Goal: Task Accomplishment & Management: Use online tool/utility

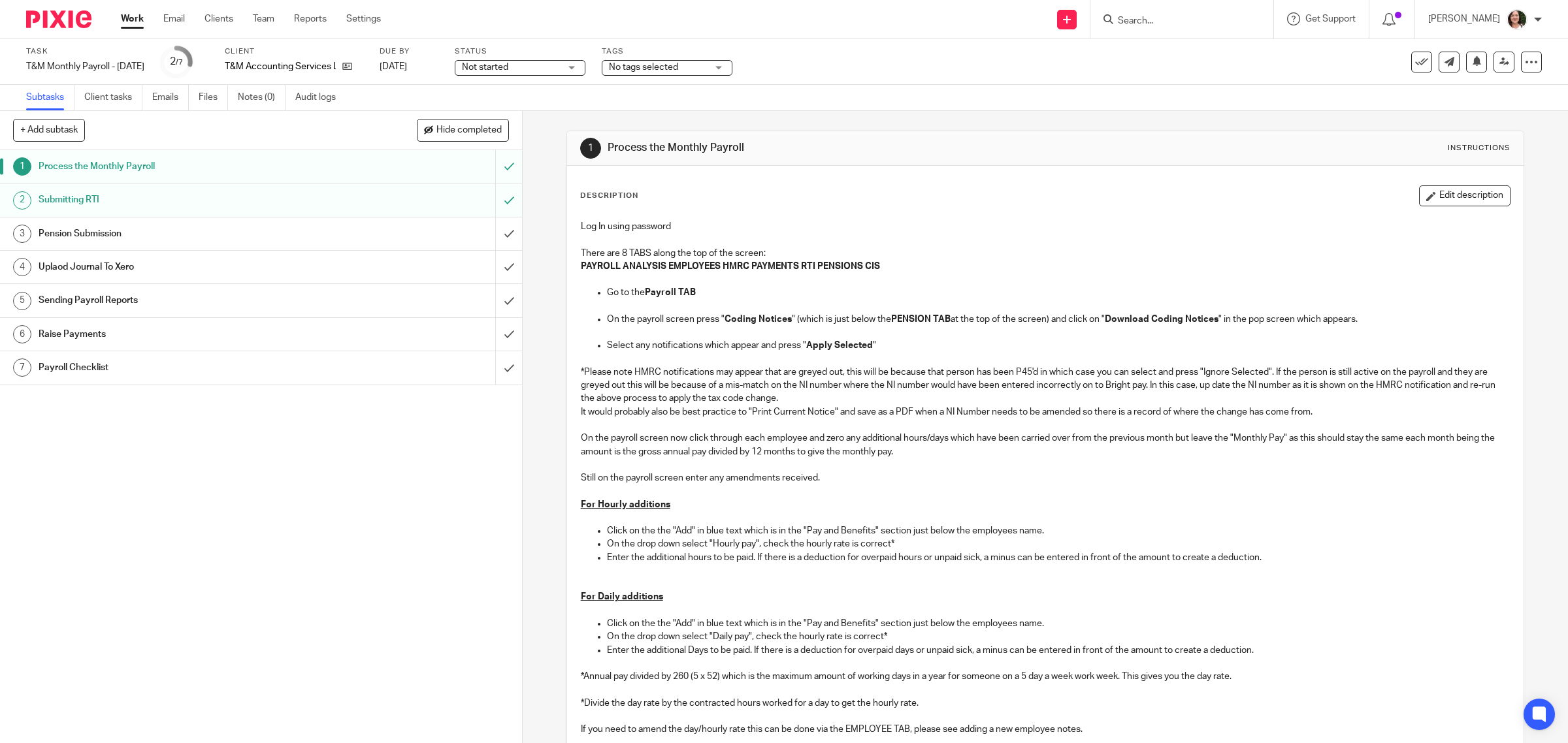
click at [128, 13] on link "Work" at bounding box center [132, 18] width 23 height 13
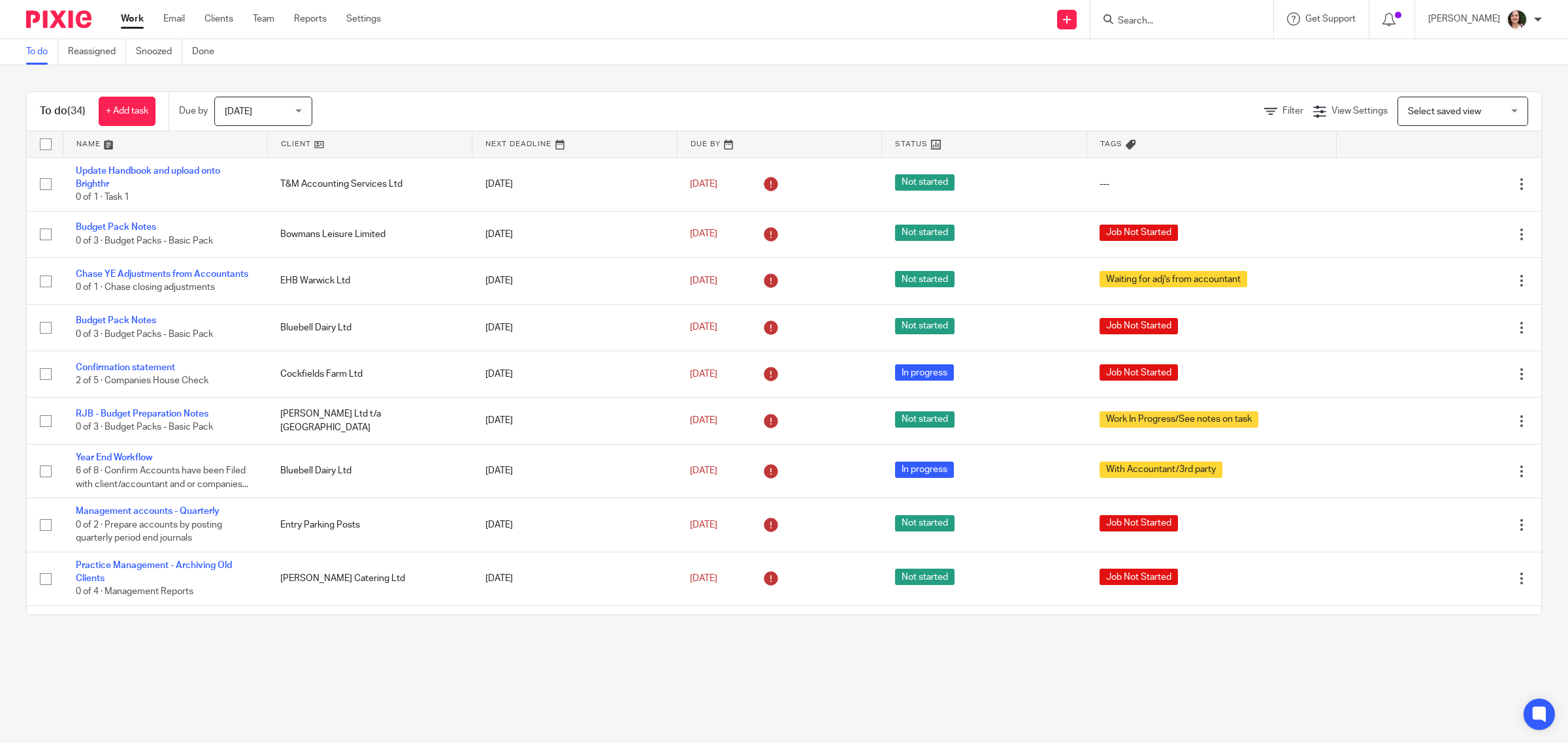
click at [296, 142] on link at bounding box center [370, 145] width 204 height 26
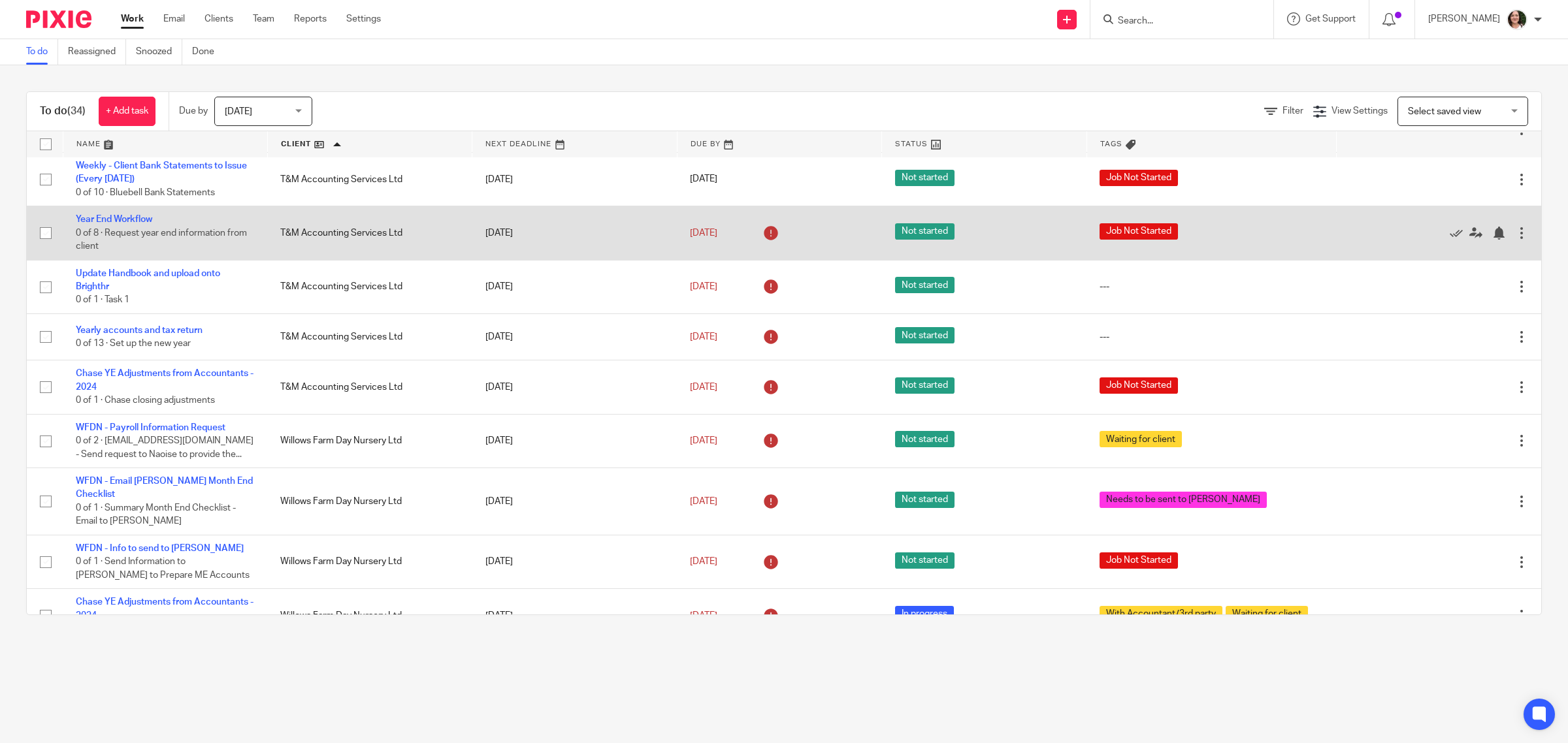
scroll to position [1229, 0]
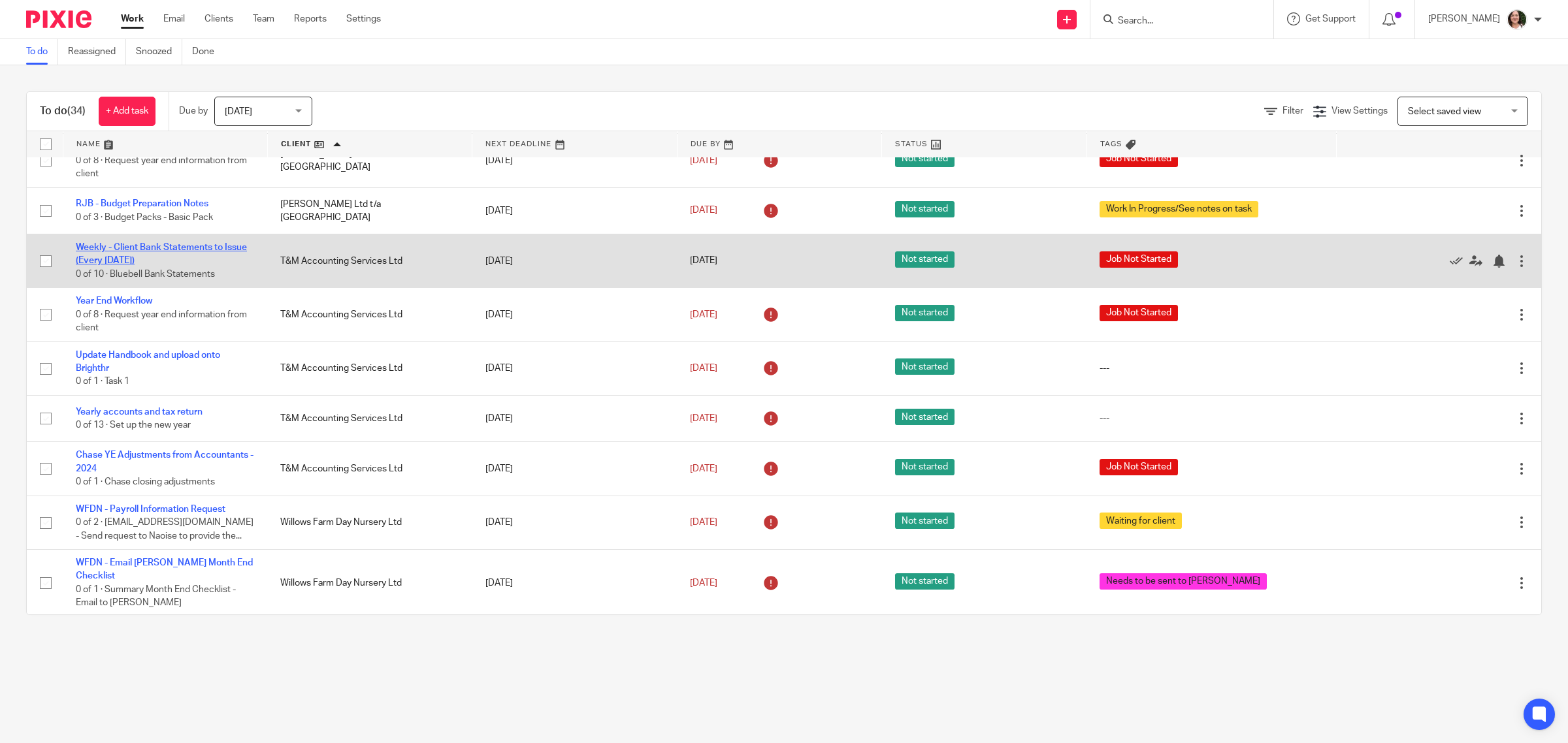
click at [239, 243] on link "Weekly - Client Bank Statements to Issue (Every [DATE])" at bounding box center [162, 253] width 172 height 22
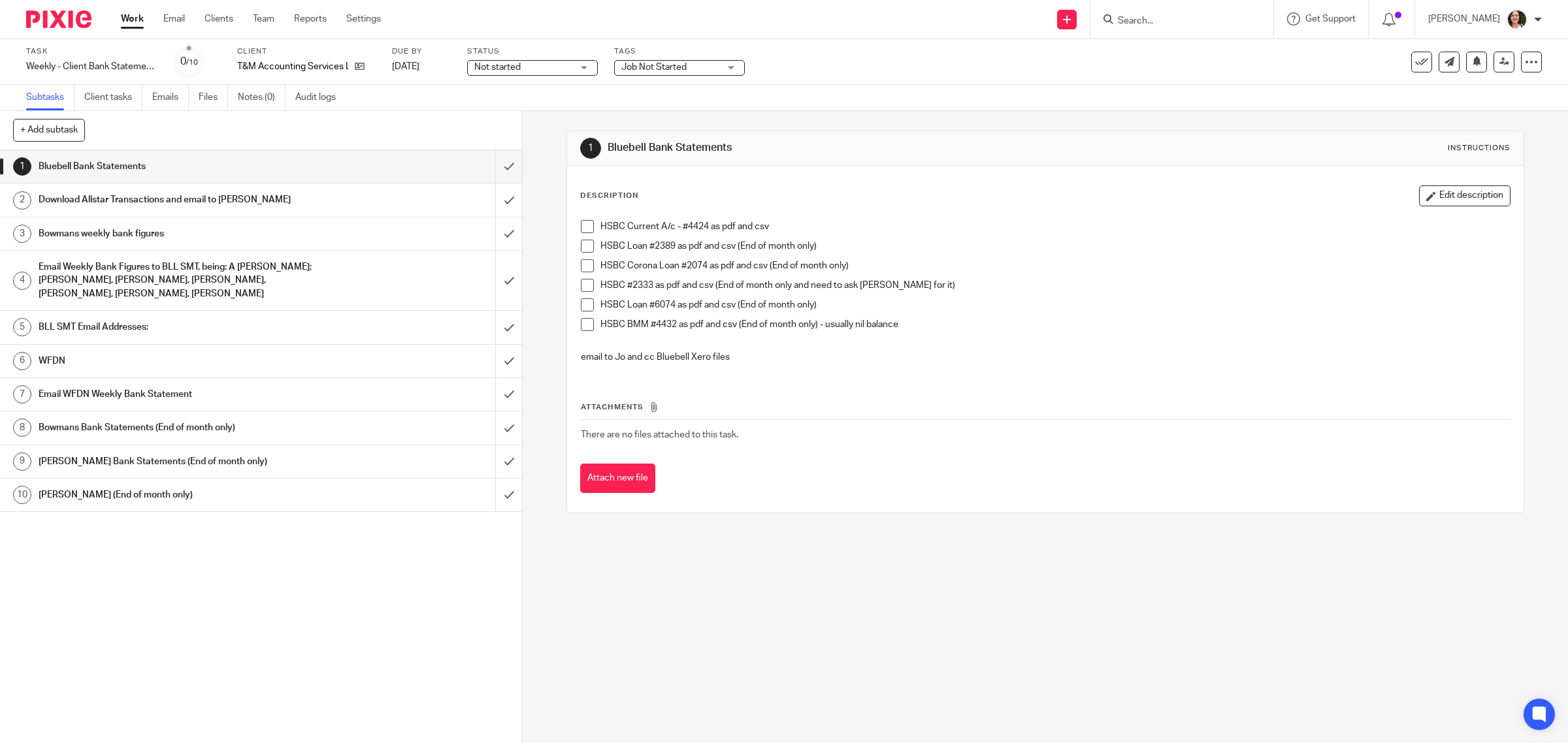
click at [582, 229] on span at bounding box center [587, 226] width 13 height 13
click at [488, 171] on input "submit" at bounding box center [261, 166] width 522 height 33
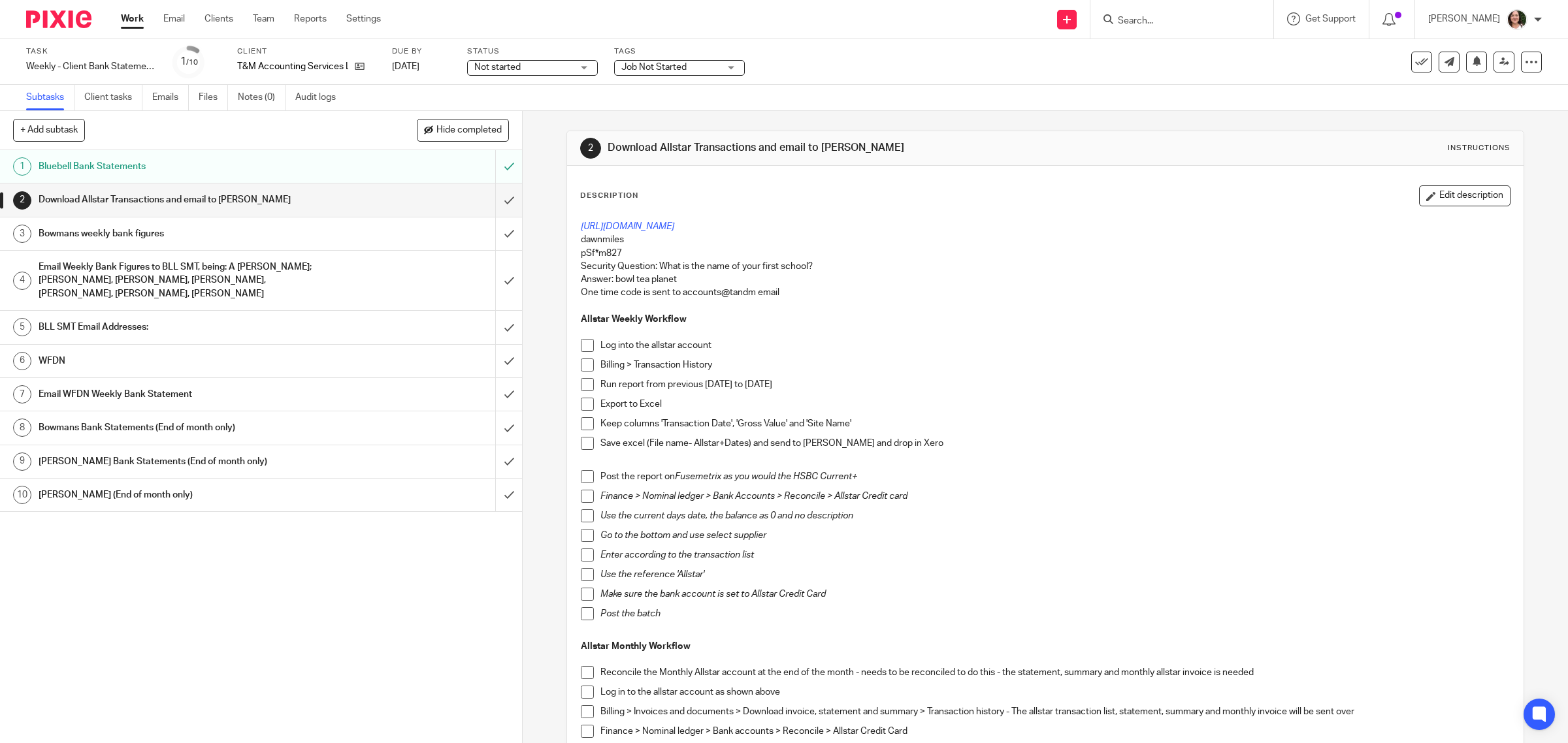
click at [581, 346] on span at bounding box center [587, 345] width 13 height 13
click at [581, 370] on span at bounding box center [587, 365] width 13 height 13
click at [581, 389] on span at bounding box center [587, 384] width 13 height 13
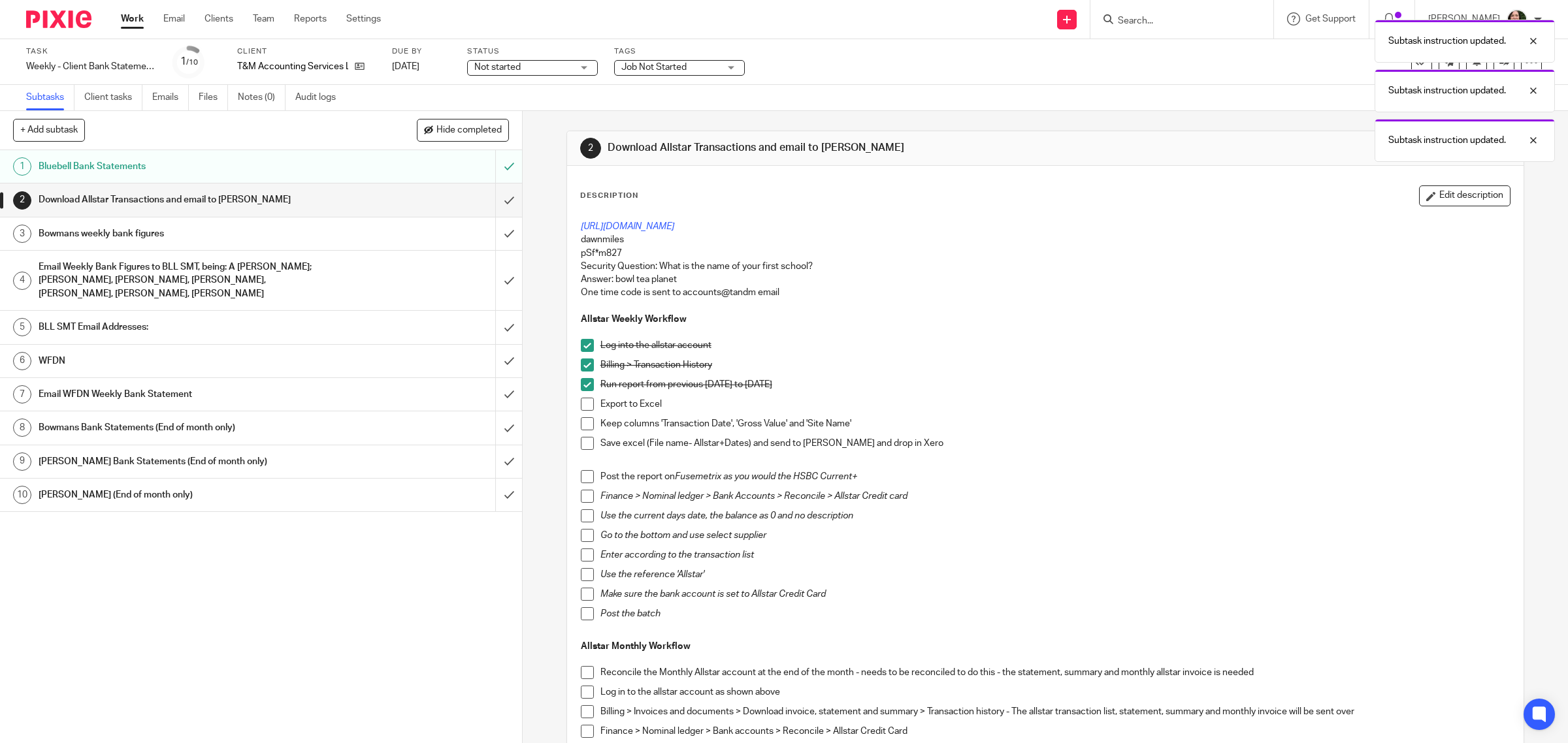
click at [581, 403] on span at bounding box center [587, 404] width 13 height 13
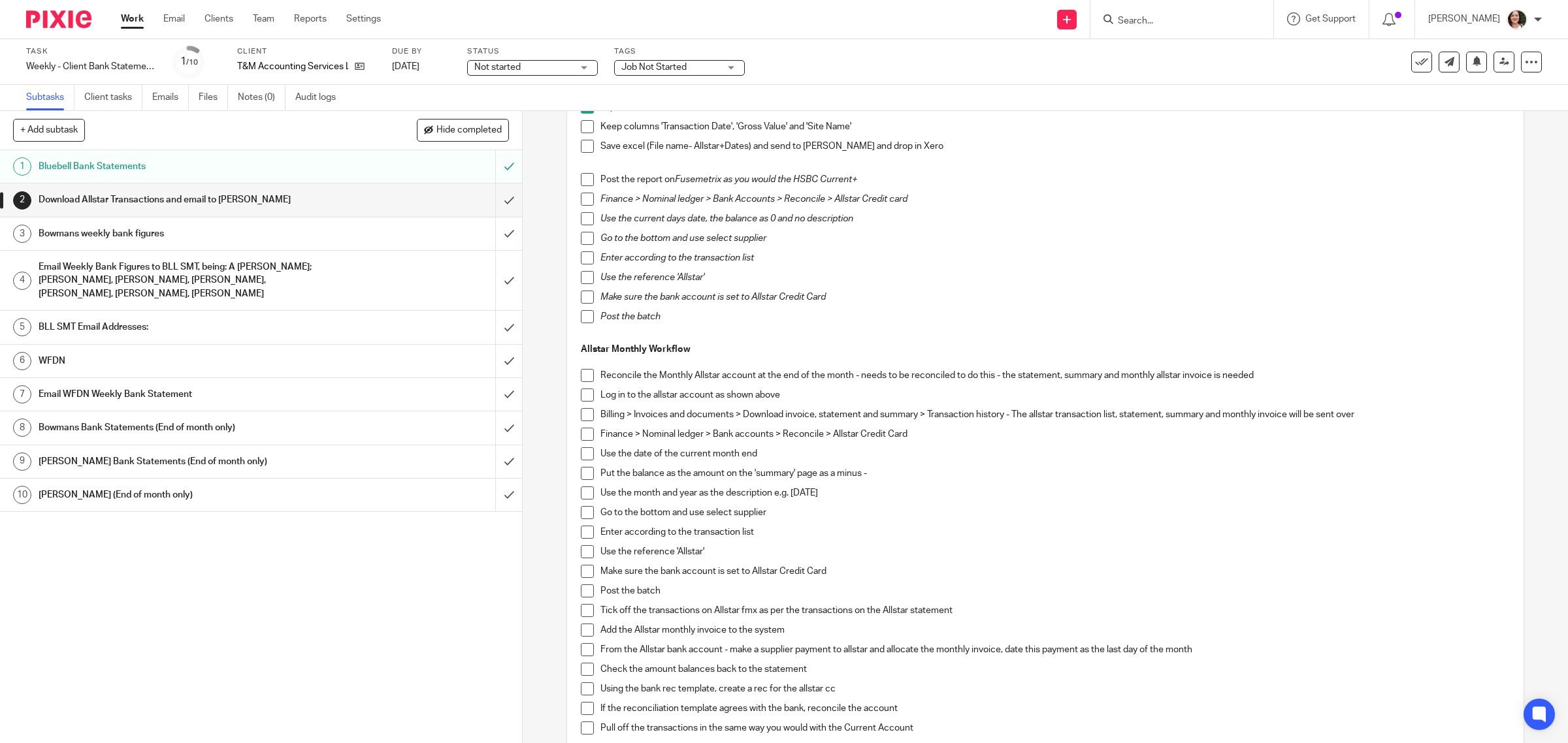
scroll to position [327, 0]
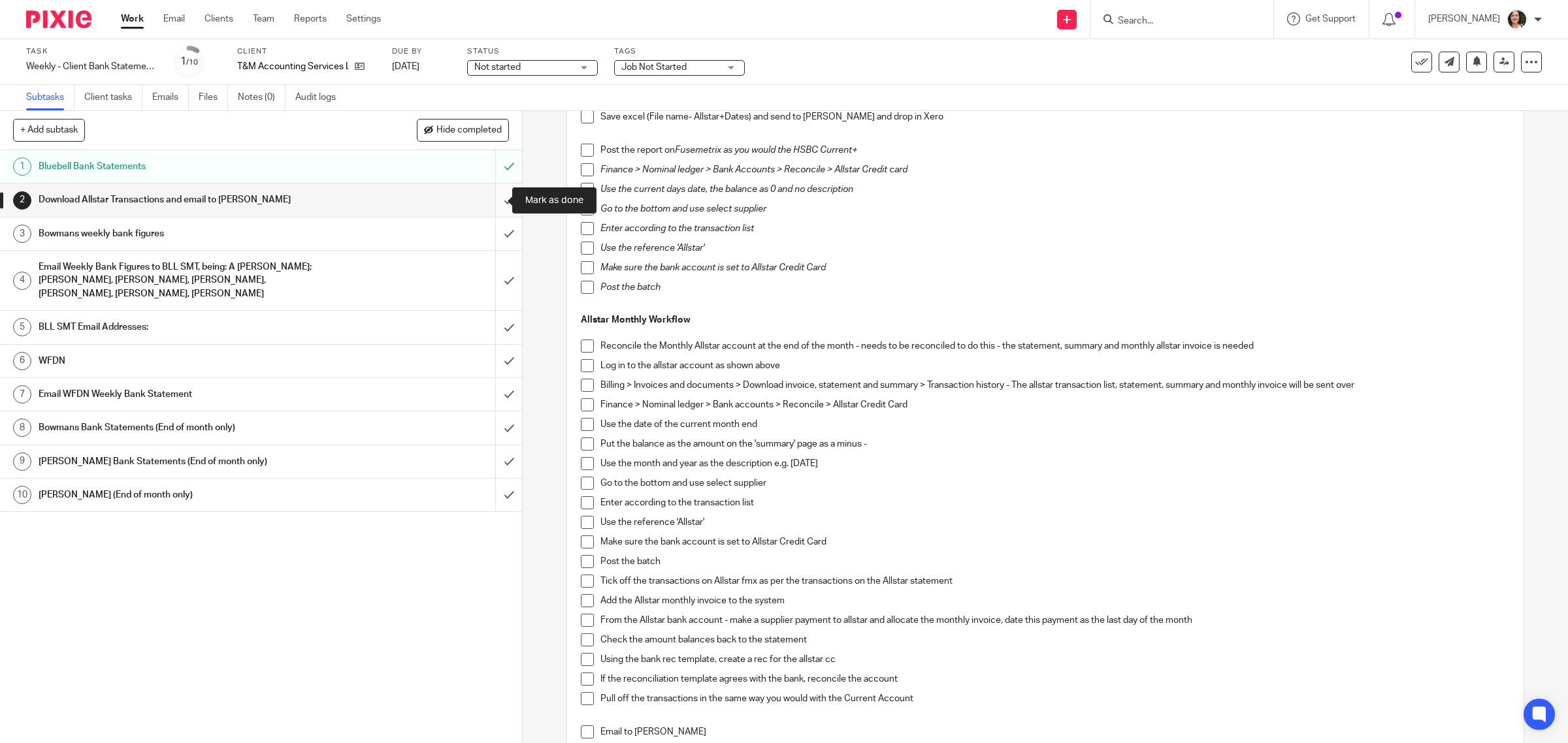
click at [497, 197] on input "submit" at bounding box center [261, 200] width 522 height 33
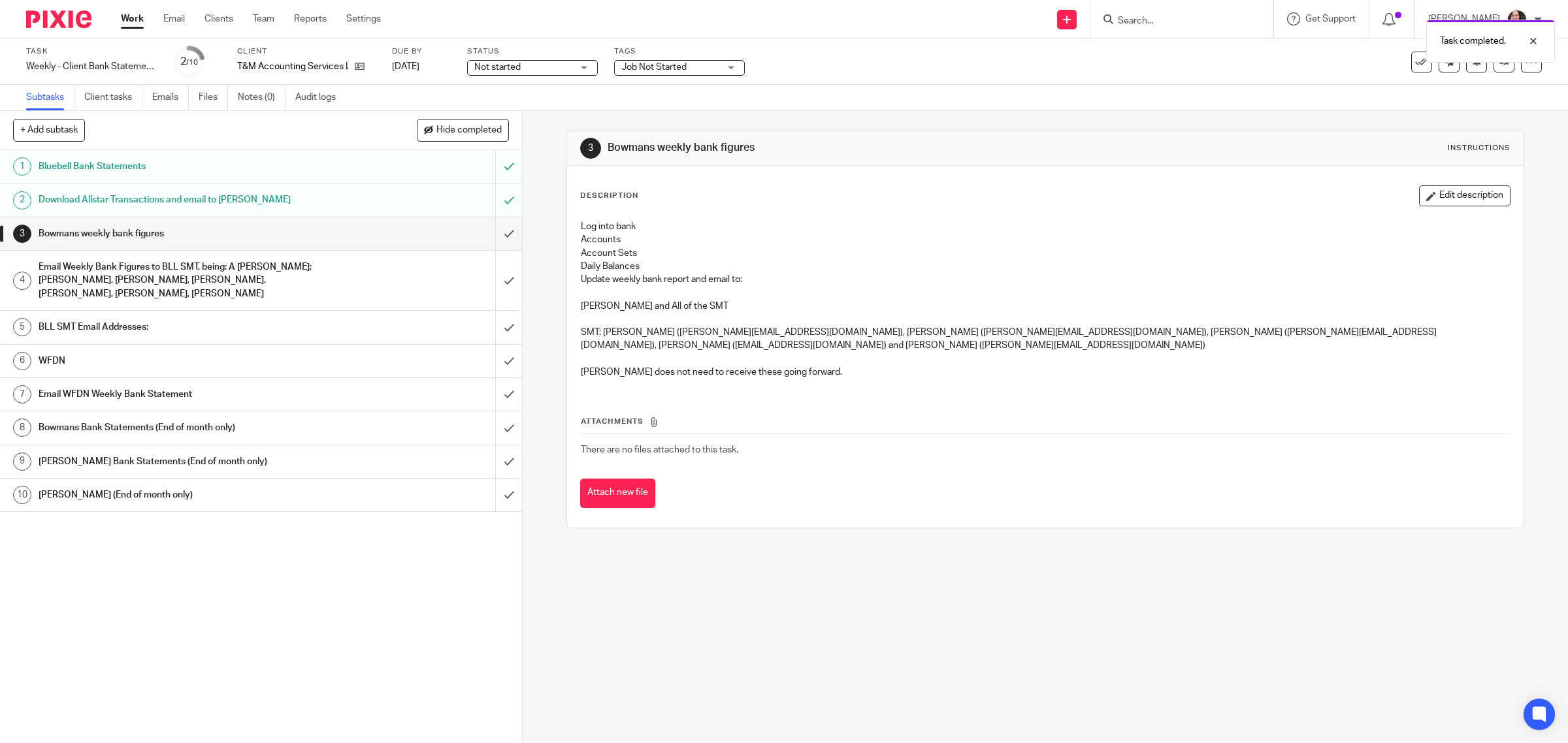
drag, startPoint x: 0, startPoint y: 0, endPoint x: 295, endPoint y: 243, distance: 382.2
click at [295, 243] on link "3 Bowmans weekly bank figures" at bounding box center [247, 233] width 495 height 33
